Goal: Task Accomplishment & Management: Complete application form

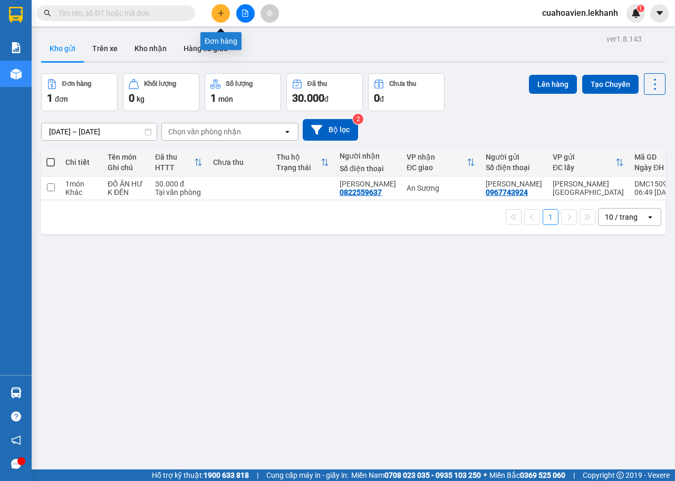
click at [219, 14] on icon "plus" at bounding box center [220, 12] width 7 height 7
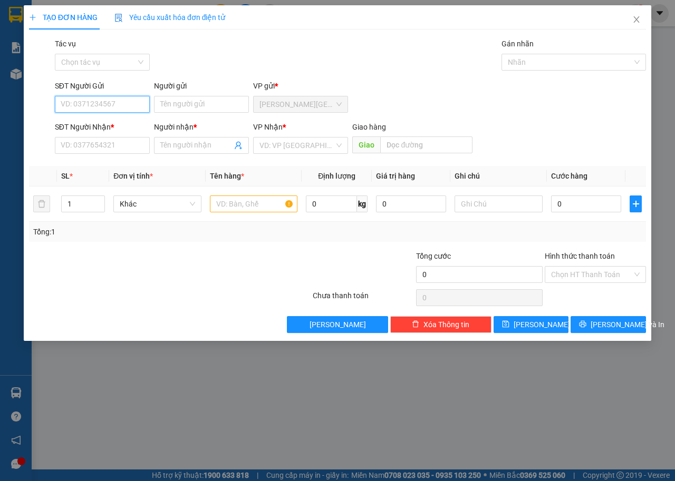
click at [124, 107] on input "SĐT Người Gửi" at bounding box center [102, 104] width 95 height 17
type input "0334936721"
click at [227, 102] on input "Người gửi" at bounding box center [201, 104] width 95 height 17
type input "U"
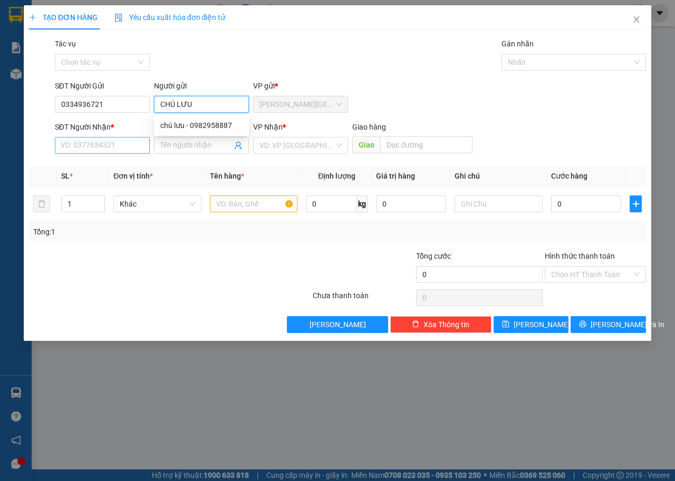
type input "CHÚ LƯU"
click at [120, 148] on input "SĐT Người Nhận *" at bounding box center [102, 145] width 95 height 17
click at [218, 110] on input "CHÚ LƯU" at bounding box center [201, 104] width 95 height 17
click at [131, 145] on input "SĐT Người Nhận *" at bounding box center [102, 145] width 95 height 17
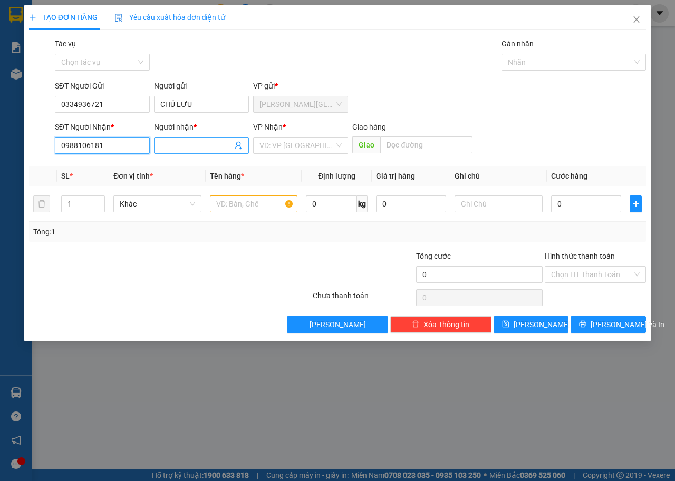
type input "0988106181"
click at [208, 139] on span at bounding box center [201, 145] width 95 height 17
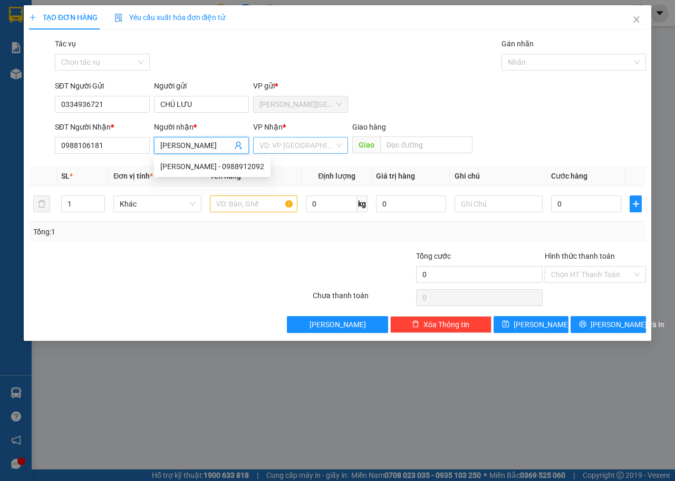
type input "[PERSON_NAME]"
click at [317, 152] on input "search" at bounding box center [296, 146] width 75 height 16
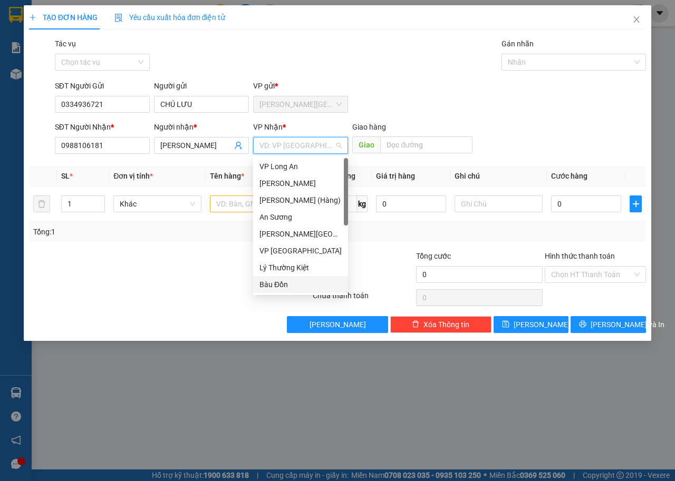
click at [284, 283] on div "Bàu Đồn" at bounding box center [300, 285] width 82 height 12
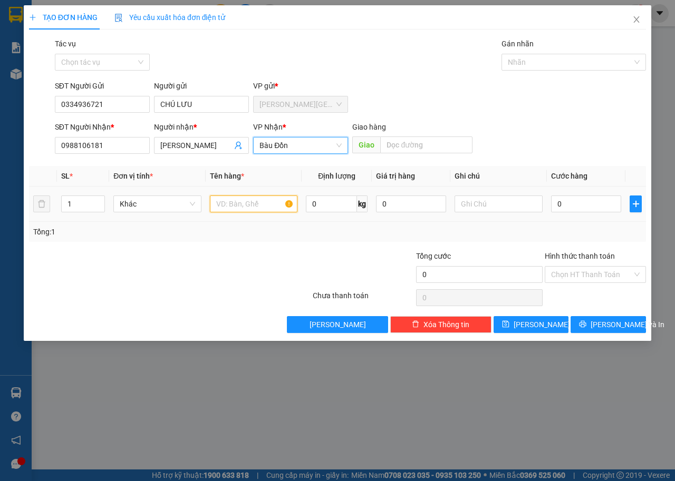
click at [246, 206] on input "text" at bounding box center [254, 204] width 88 height 17
type input "BỊCH THUỐC"
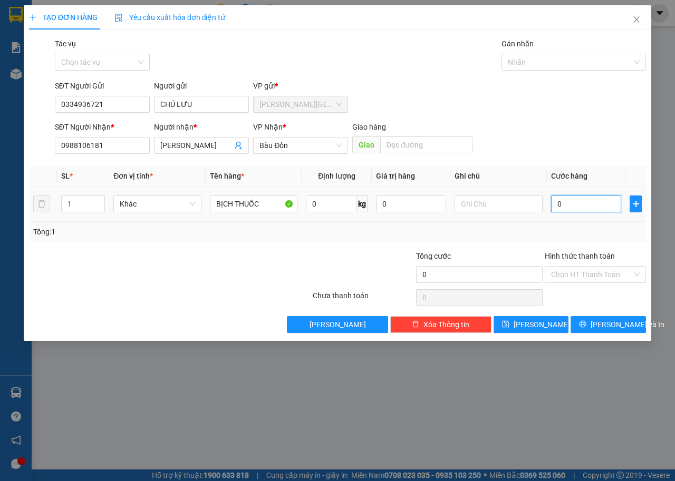
click at [568, 204] on input "0" at bounding box center [586, 204] width 70 height 17
type input "3"
type input "30"
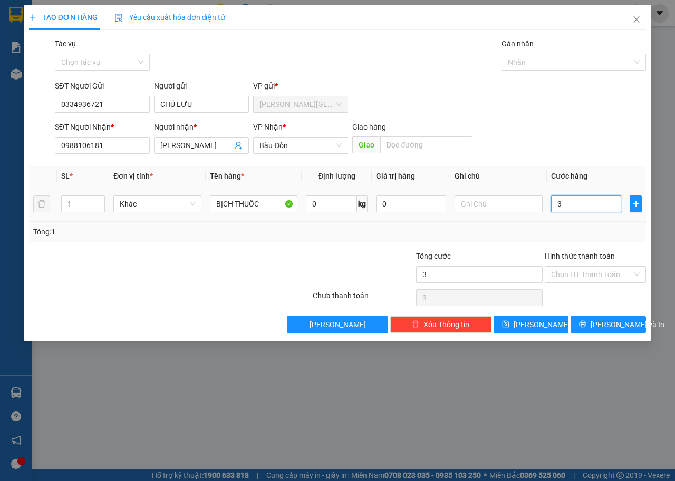
type input "30"
type input "300"
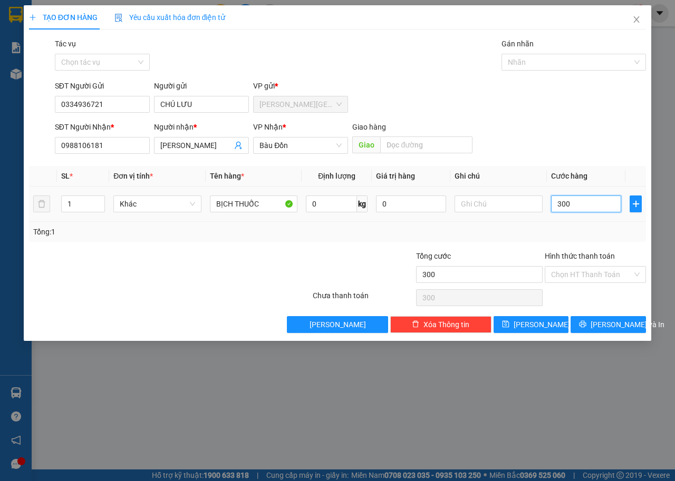
type input "3.000"
type input "30.000"
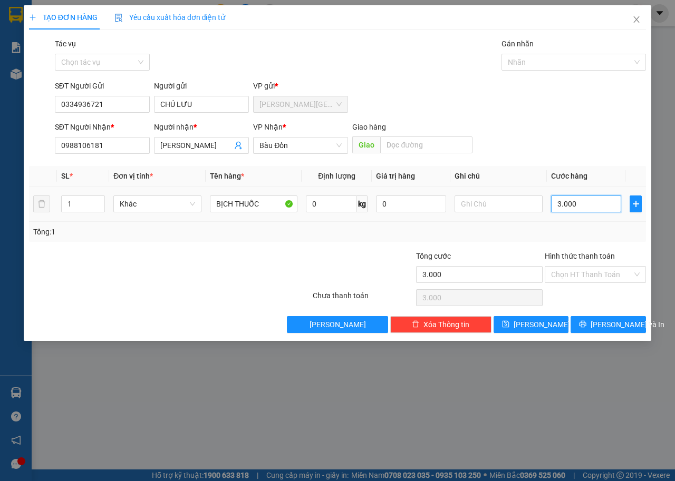
type input "30.000"
click at [600, 277] on input "Hình thức thanh toán" at bounding box center [591, 275] width 81 height 16
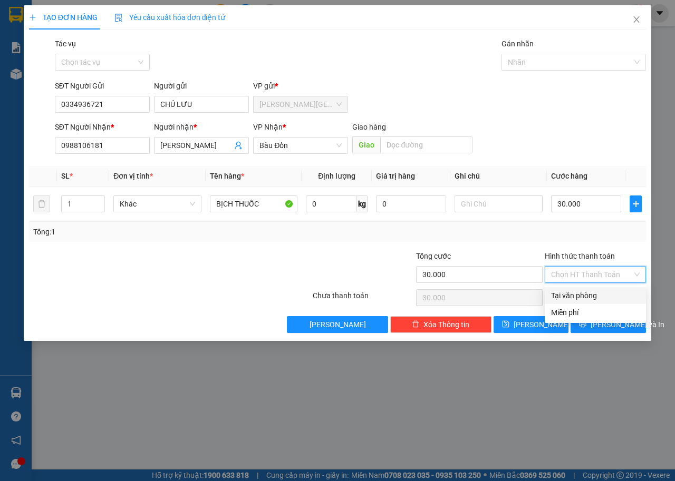
click at [590, 294] on div "Tại văn phòng" at bounding box center [595, 296] width 89 height 12
type input "0"
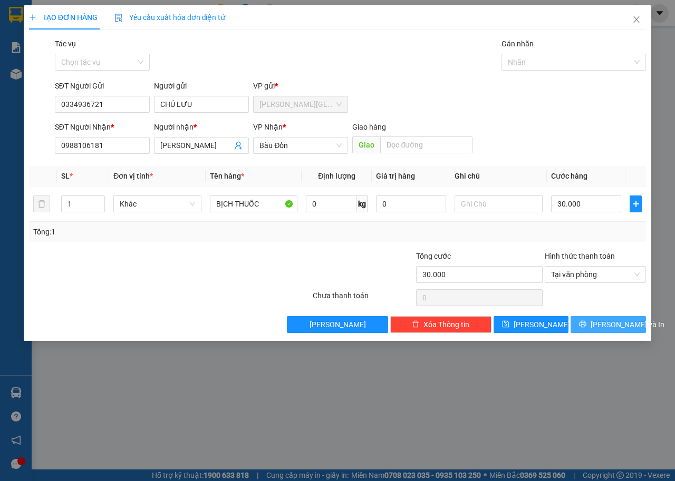
click at [614, 320] on span "[PERSON_NAME] và In" at bounding box center [627, 325] width 74 height 12
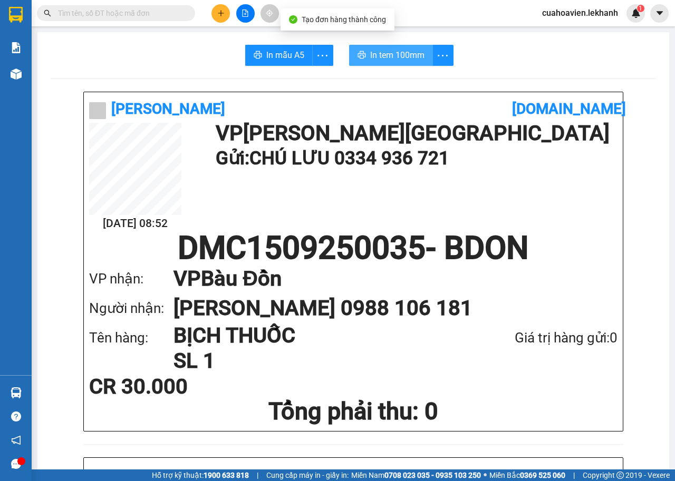
click at [392, 54] on span "In tem 100mm" at bounding box center [397, 54] width 54 height 13
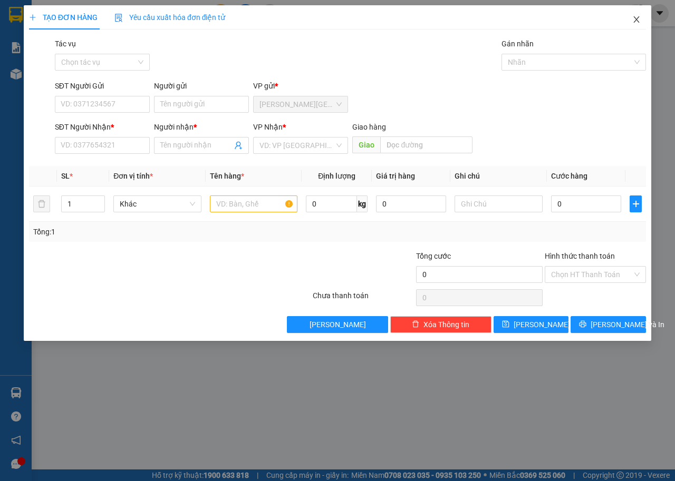
click at [635, 21] on icon "close" at bounding box center [637, 19] width 6 height 6
